Goal: Find specific page/section: Find specific page/section

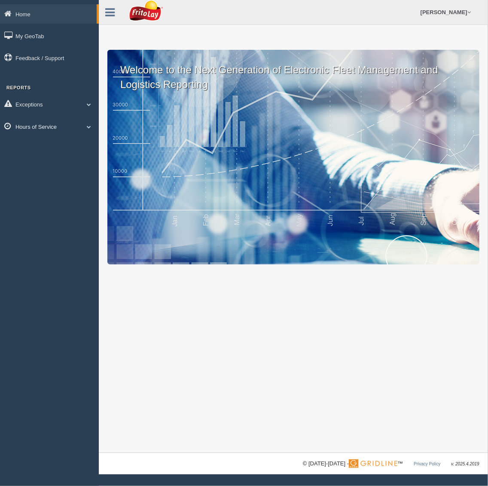
click at [30, 124] on link "Hours of Service" at bounding box center [49, 126] width 99 height 19
click at [42, 144] on link "HOS Explanation Reports" at bounding box center [55, 146] width 81 height 15
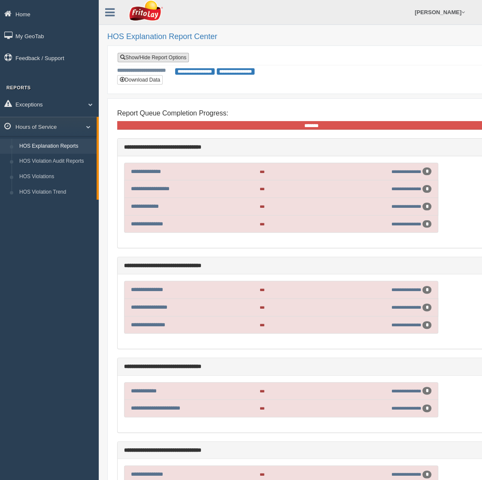
click at [146, 60] on link "Show/Hide Report Options" at bounding box center [153, 57] width 71 height 9
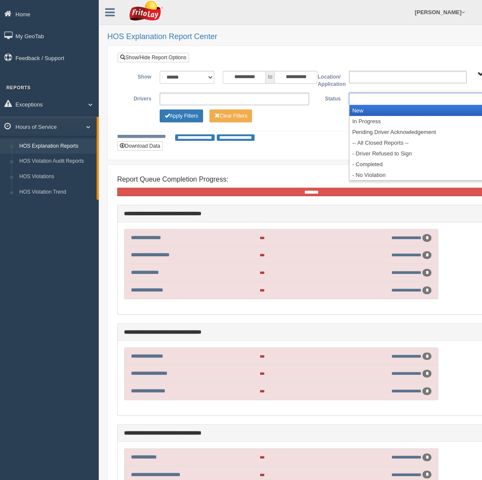
click at [365, 97] on ul at bounding box center [423, 99] width 149 height 12
click at [369, 112] on li "New" at bounding box center [424, 110] width 149 height 11
click at [371, 113] on li "In Progress" at bounding box center [424, 110] width 149 height 11
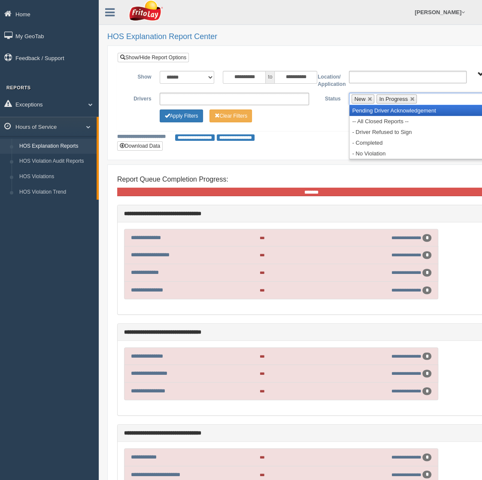
click at [370, 113] on li "Pending Driver Acknowledgement" at bounding box center [424, 110] width 149 height 11
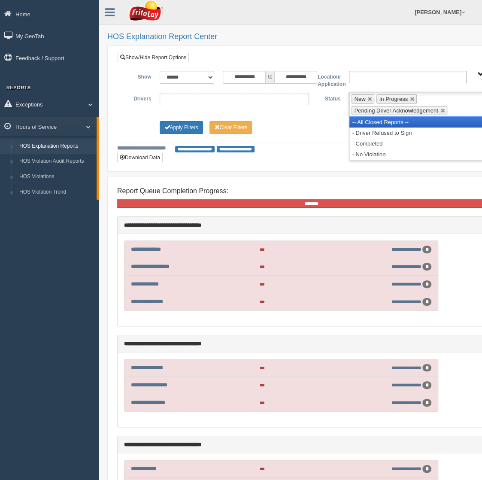
click at [368, 117] on li "-- All Closed Reports --" at bounding box center [424, 122] width 149 height 11
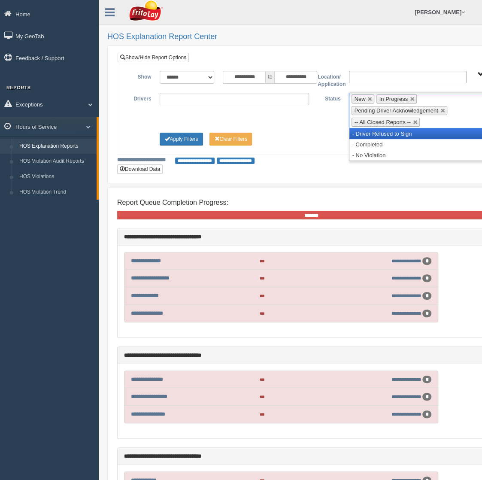
click at [361, 129] on li "- Driver Refused to Sign" at bounding box center [424, 133] width 149 height 11
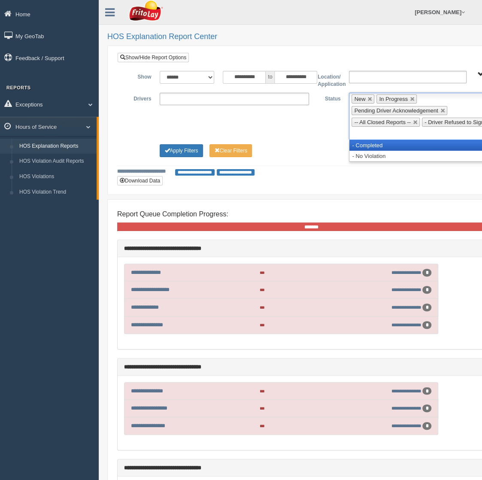
click at [362, 140] on li "- Completed" at bounding box center [424, 145] width 149 height 11
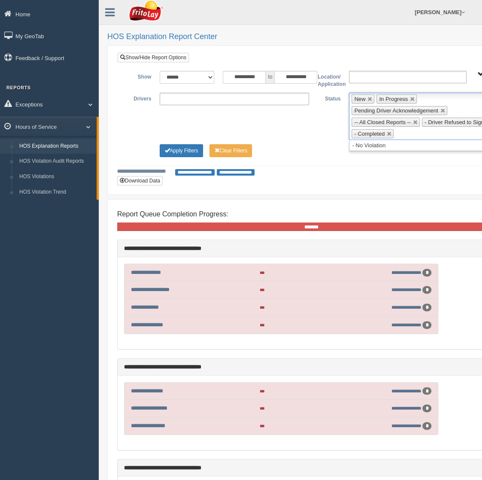
click at [223, 96] on ul "**********" at bounding box center [234, 99] width 149 height 12
